Goal: Information Seeking & Learning: Learn about a topic

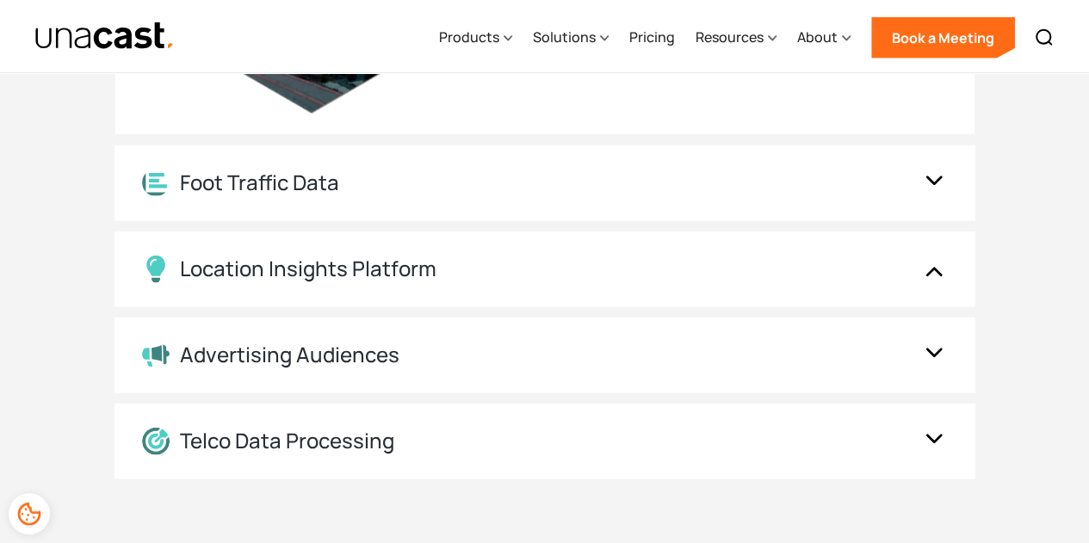
scroll to position [2101, 0]
click at [838, 264] on div "Location Insights Platform" at bounding box center [527, 269] width 771 height 28
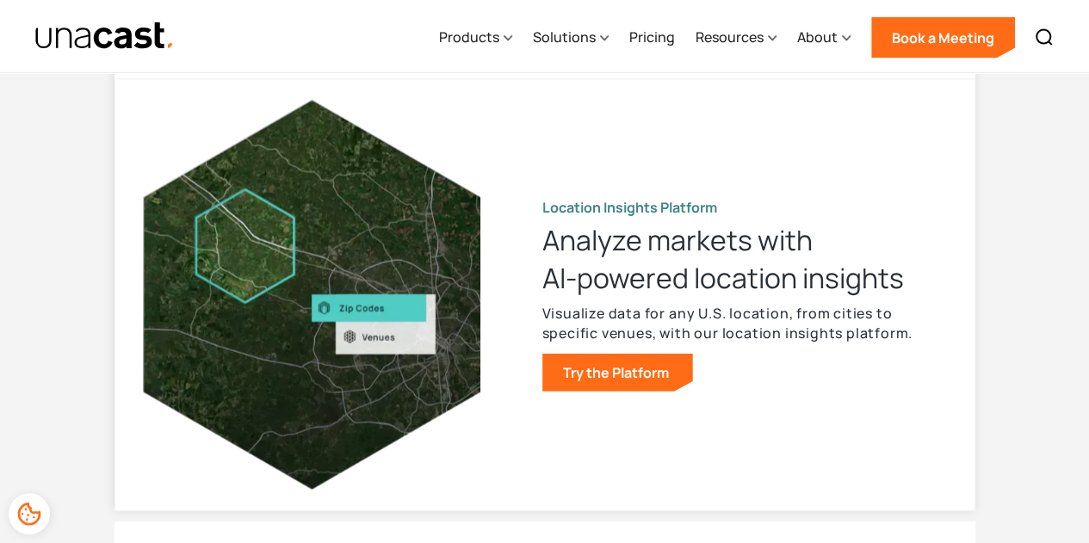
scroll to position [1906, 0]
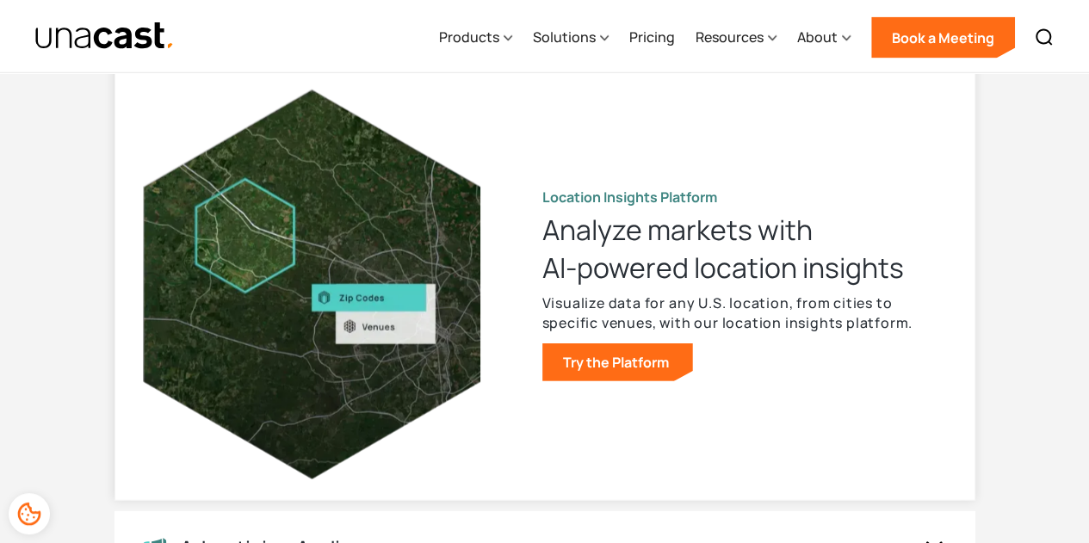
click at [713, 312] on p "Visualize data for any U.S. location, from cities to specific venues, with our …" at bounding box center [744, 313] width 404 height 40
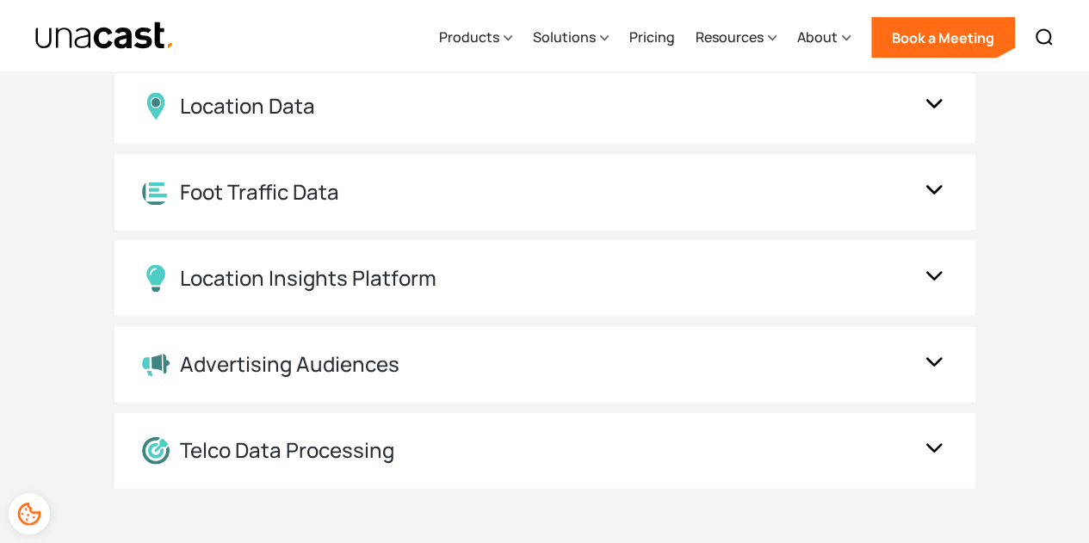
scroll to position [1660, 0]
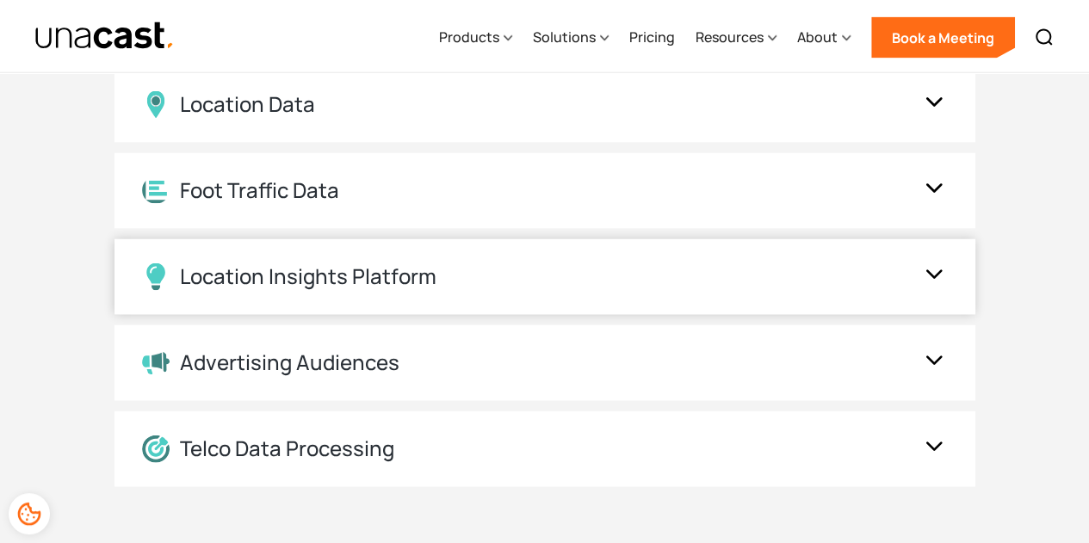
click at [599, 266] on div "Location Insights Platform" at bounding box center [527, 277] width 771 height 28
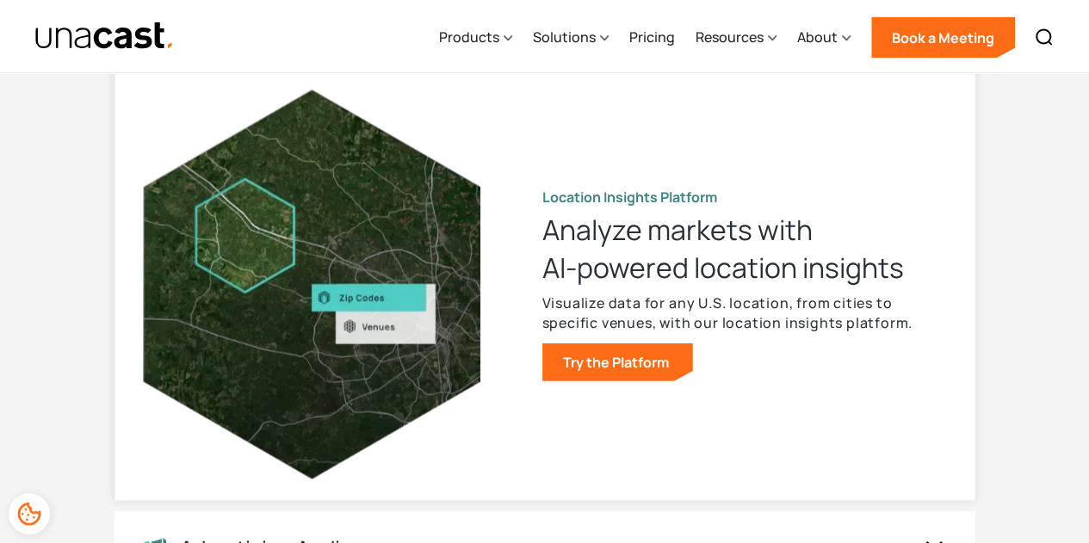
scroll to position [1910, 0]
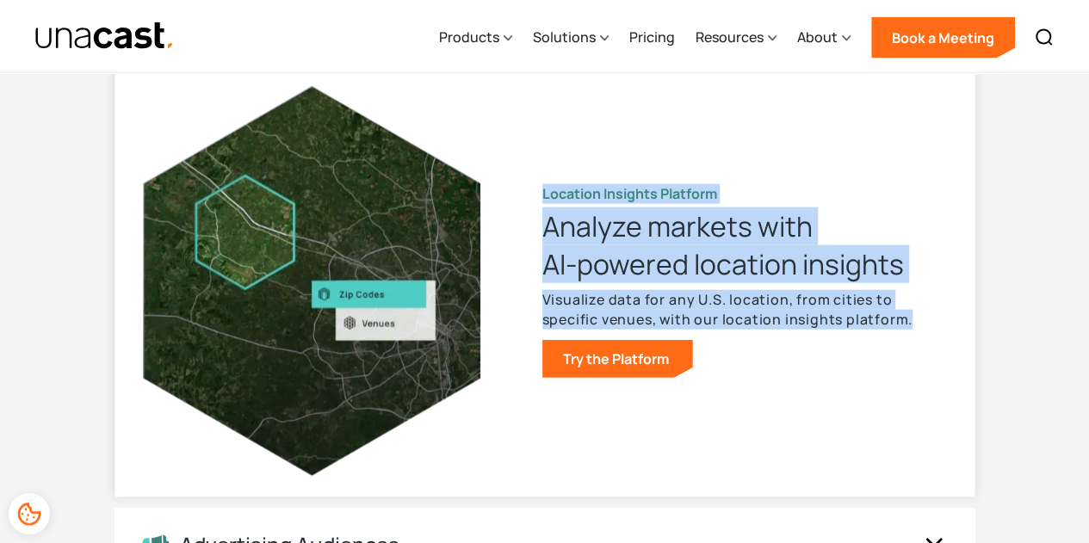
drag, startPoint x: 572, startPoint y: 213, endPoint x: 926, endPoint y: 329, distance: 372.3
click at [926, 329] on div "Location Insights Platform Analyze markets with AI-powered location insights Vi…" at bounding box center [545, 281] width 804 height 430
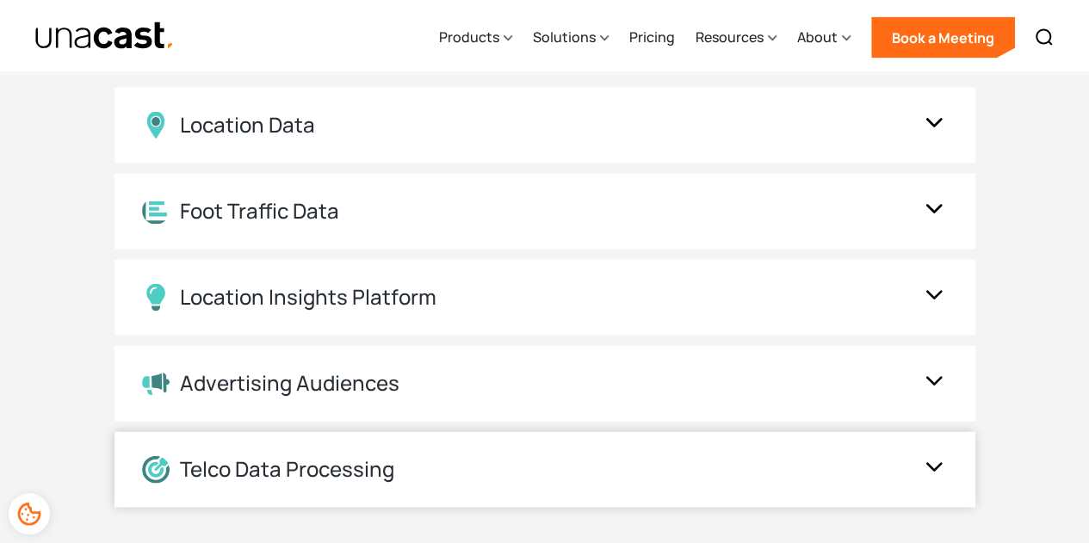
scroll to position [1555, 0]
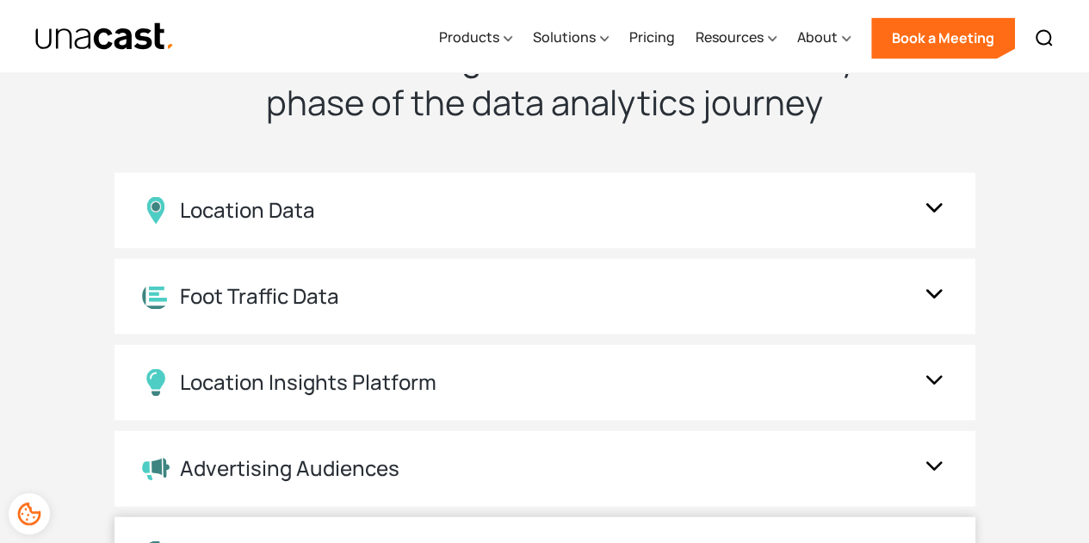
click at [633, 207] on div "Location Data" at bounding box center [527, 210] width 771 height 28
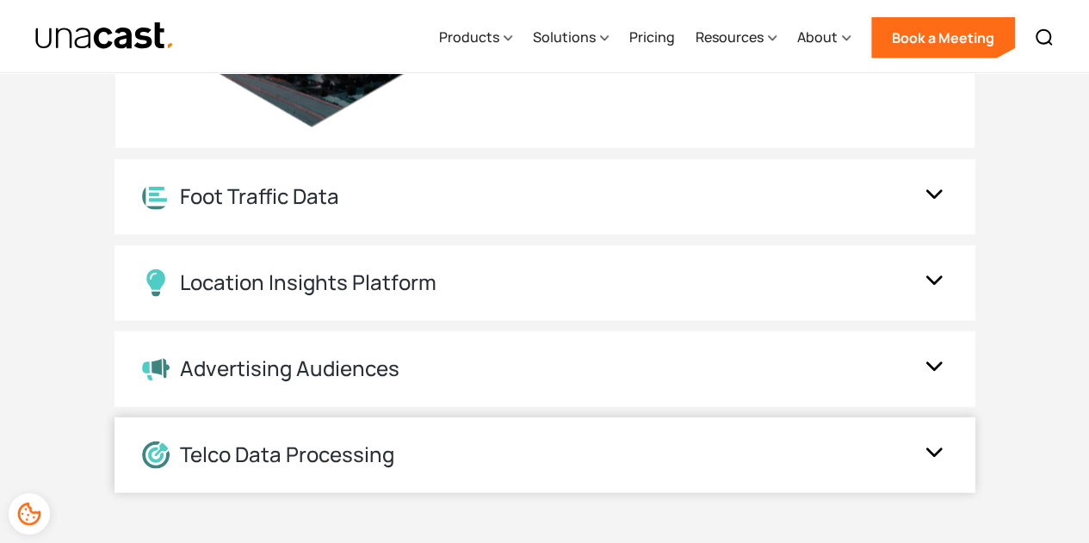
scroll to position [2089, 0]
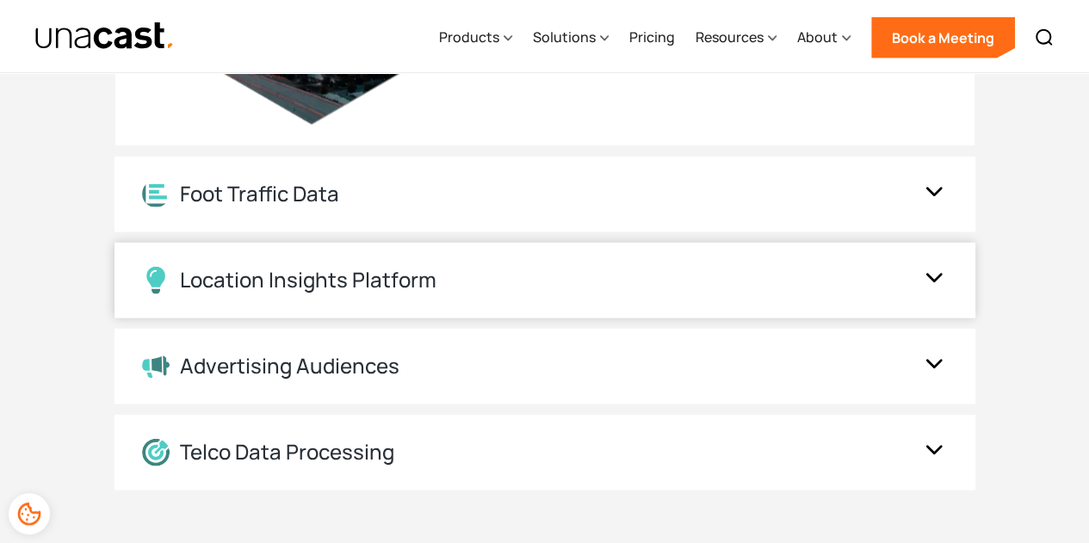
click at [616, 267] on div "Location Insights Platform" at bounding box center [527, 281] width 771 height 28
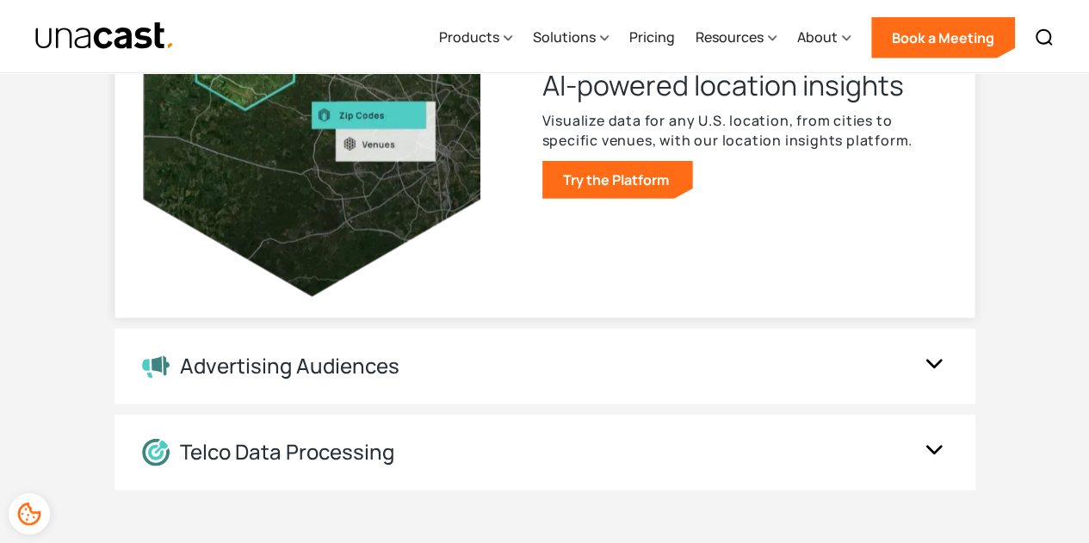
click at [713, 126] on p "Visualize data for any U.S. location, from cities to specific venues, with our …" at bounding box center [744, 131] width 404 height 40
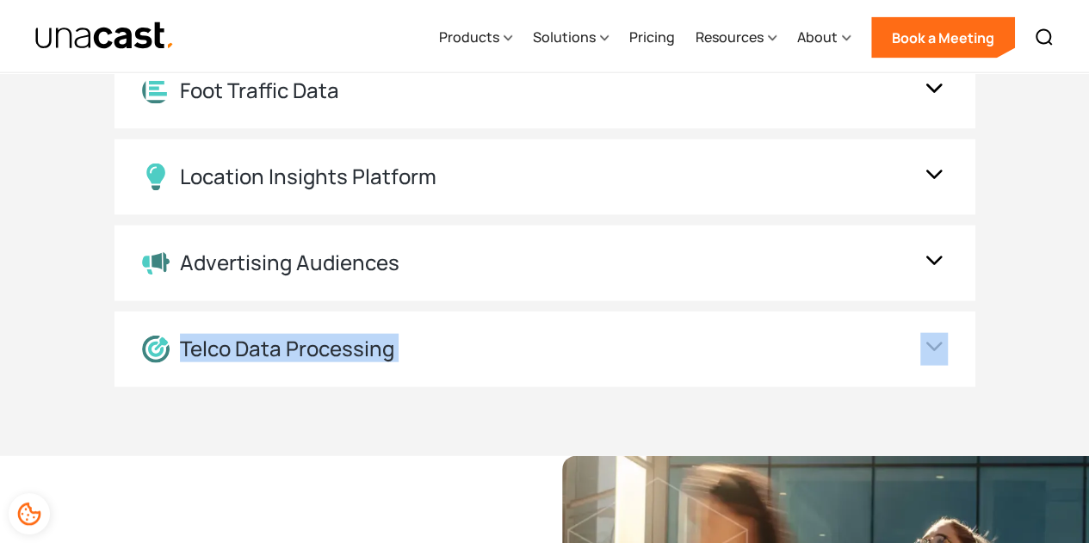
scroll to position [1758, 0]
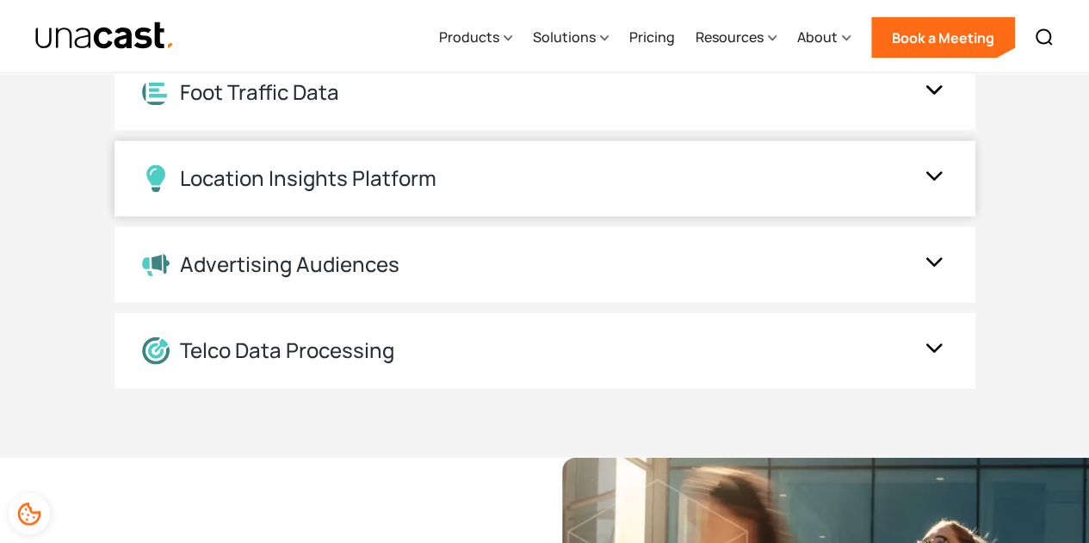
drag, startPoint x: 530, startPoint y: 222, endPoint x: 570, endPoint y: 176, distance: 60.4
click at [570, 176] on div "Location Data Location Data Understand human mobility for any area of interest …" at bounding box center [544, 179] width 861 height 420
click at [570, 176] on div "Location Insights Platform" at bounding box center [527, 179] width 771 height 28
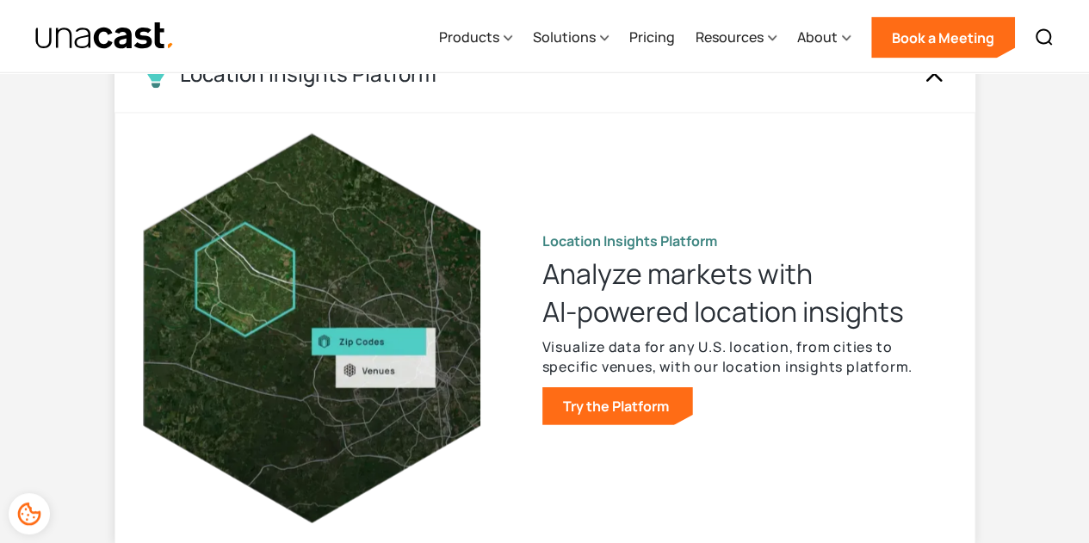
scroll to position [1879, 0]
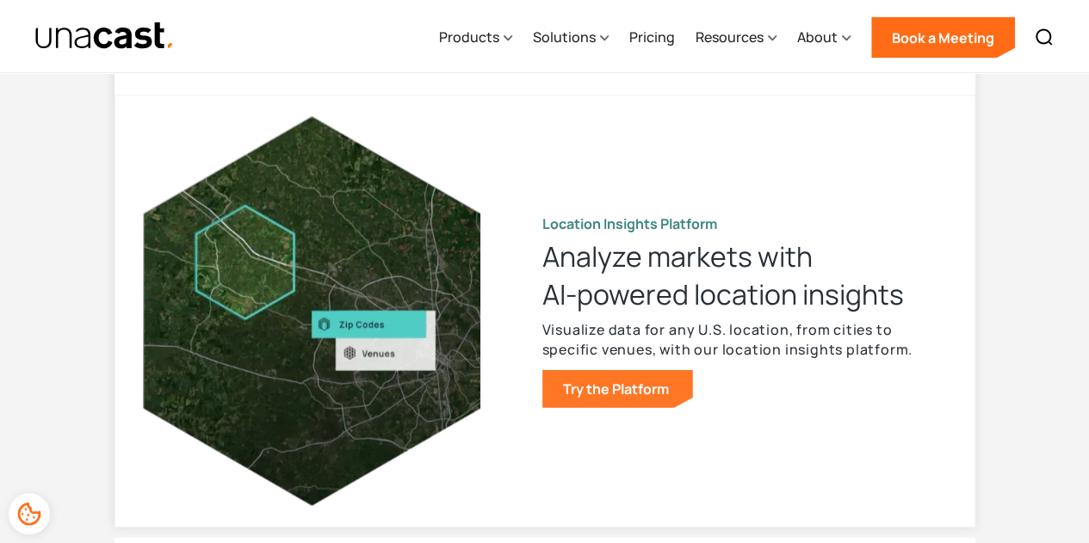
click at [594, 405] on link "Try the Platform" at bounding box center [617, 389] width 151 height 38
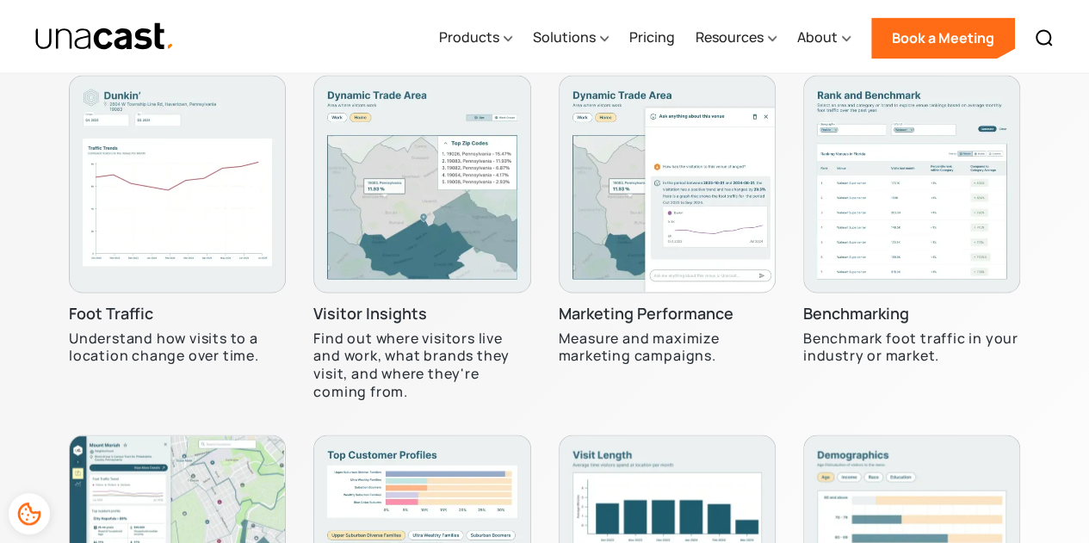
scroll to position [4793, 0]
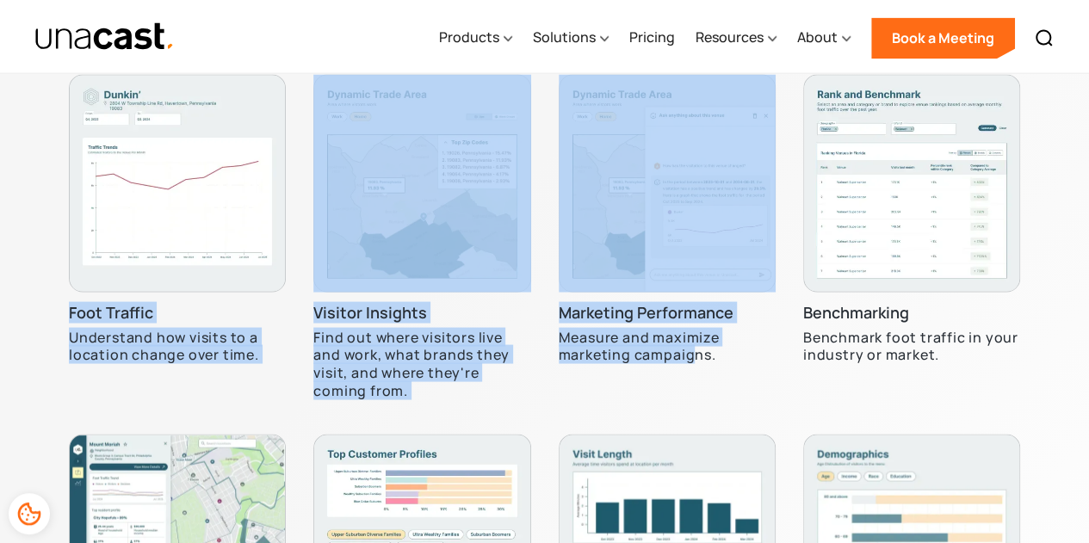
drag, startPoint x: 106, startPoint y: 304, endPoint x: 690, endPoint y: 367, distance: 587.8
click at [690, 367] on div "Get More with Location Insights See how location insights are helping companies…" at bounding box center [544, 348] width 1089 height 1031
click at [690, 367] on div "Marketing Performance Measure and maximize marketing campaigns." at bounding box center [667, 246] width 217 height 345
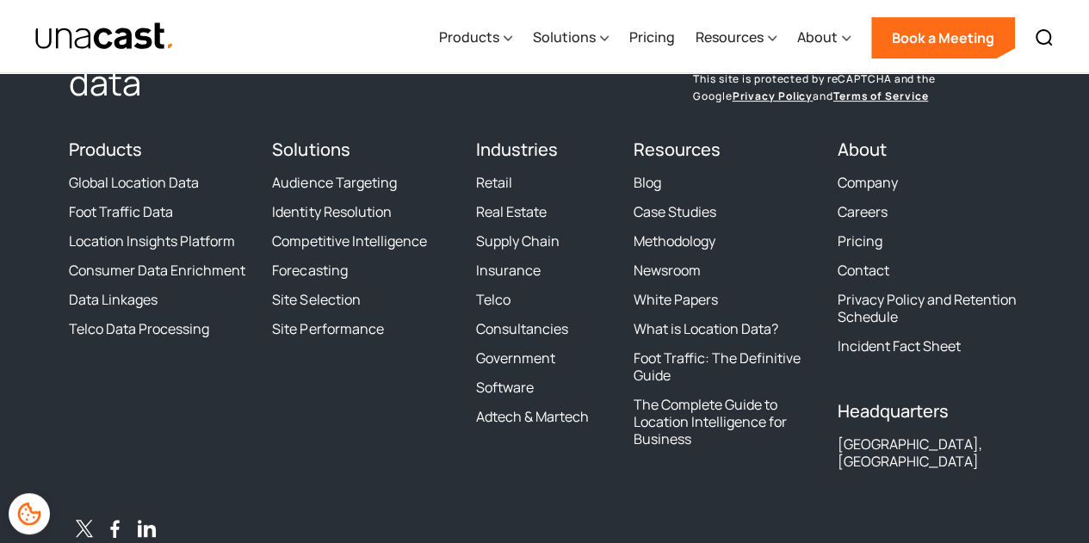
scroll to position [6804, 0]
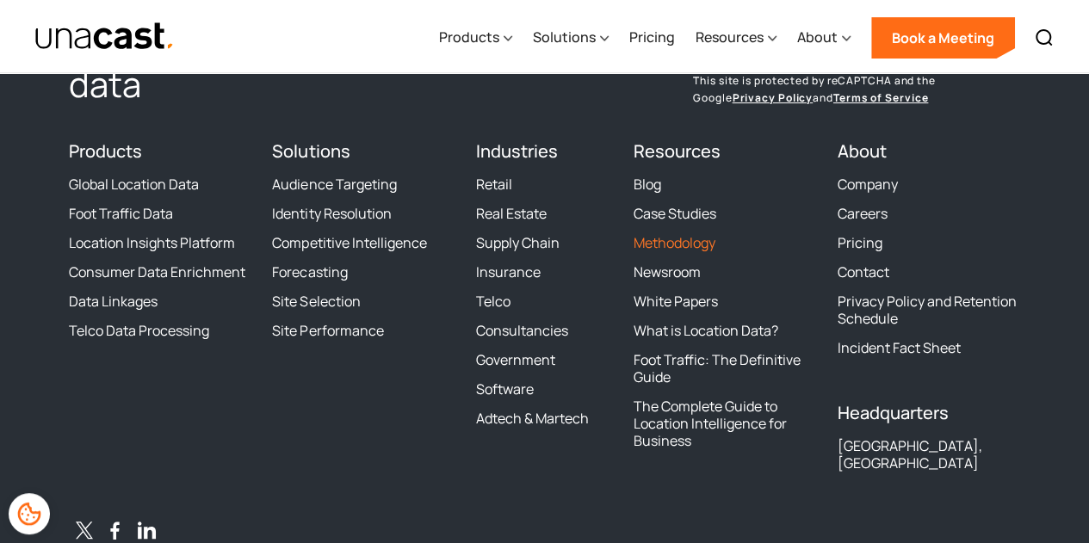
click at [691, 245] on link "Methodology" at bounding box center [674, 242] width 82 height 17
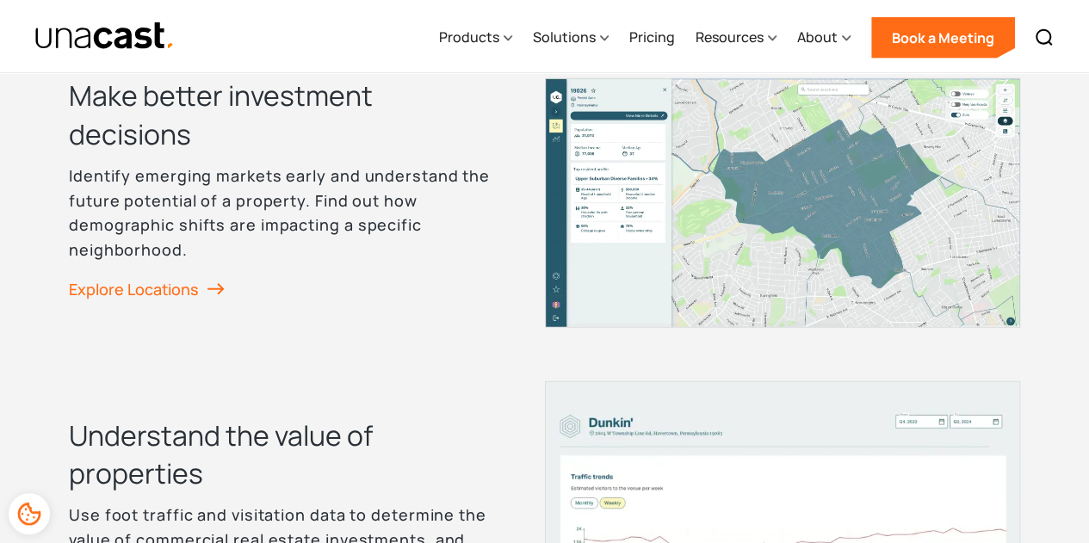
scroll to position [2152, 0]
